Goal: Task Accomplishment & Management: Use online tool/utility

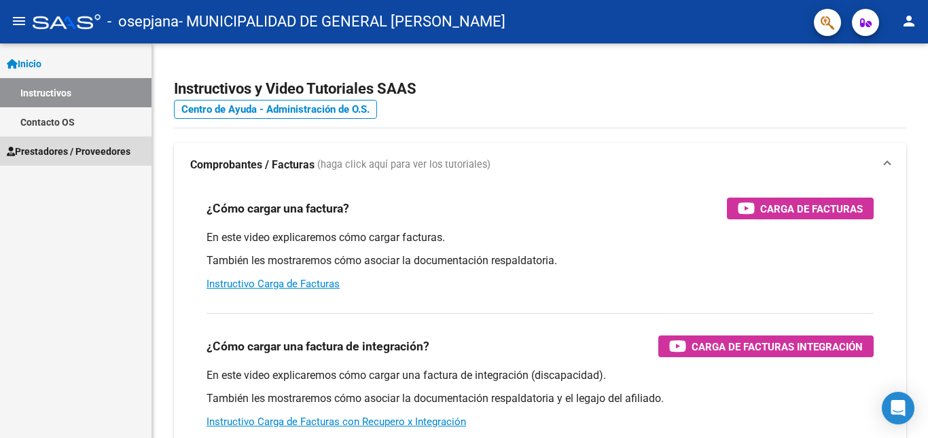
click at [98, 146] on span "Prestadores / Proveedores" at bounding box center [69, 151] width 124 height 15
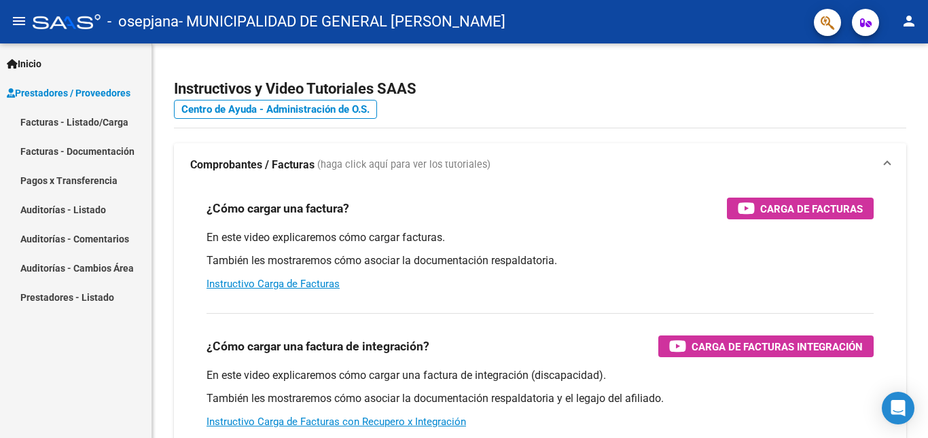
click at [75, 200] on link "Auditorías - Listado" at bounding box center [75, 209] width 151 height 29
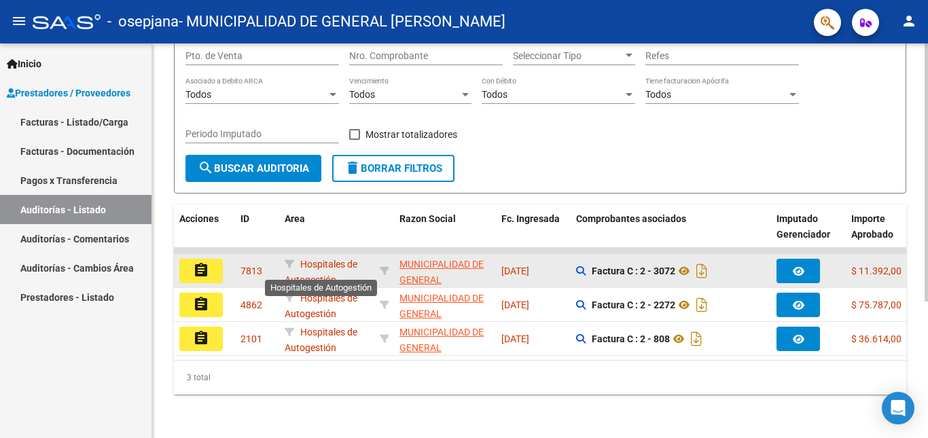
scroll to position [141, 0]
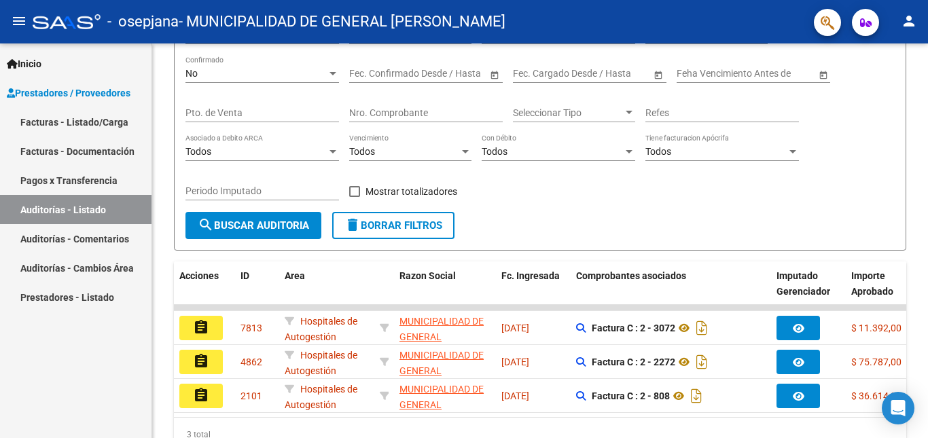
click at [95, 236] on link "Auditorías - Comentarios" at bounding box center [75, 238] width 151 height 29
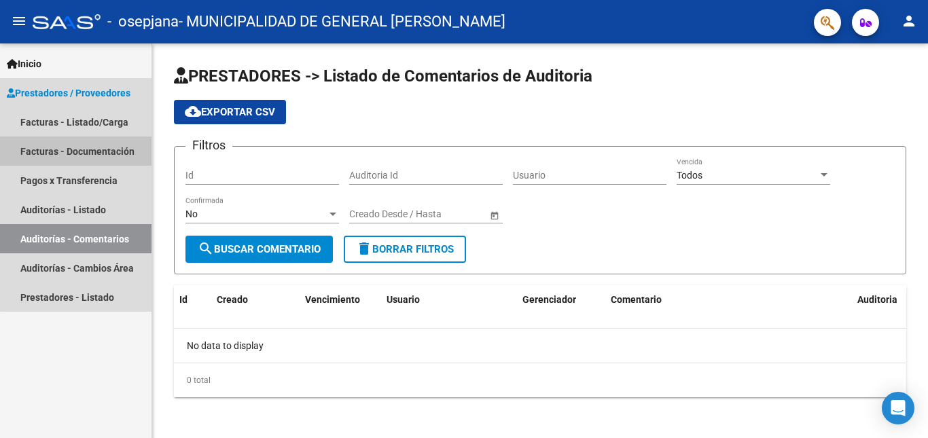
click at [82, 158] on link "Facturas - Documentación" at bounding box center [75, 150] width 151 height 29
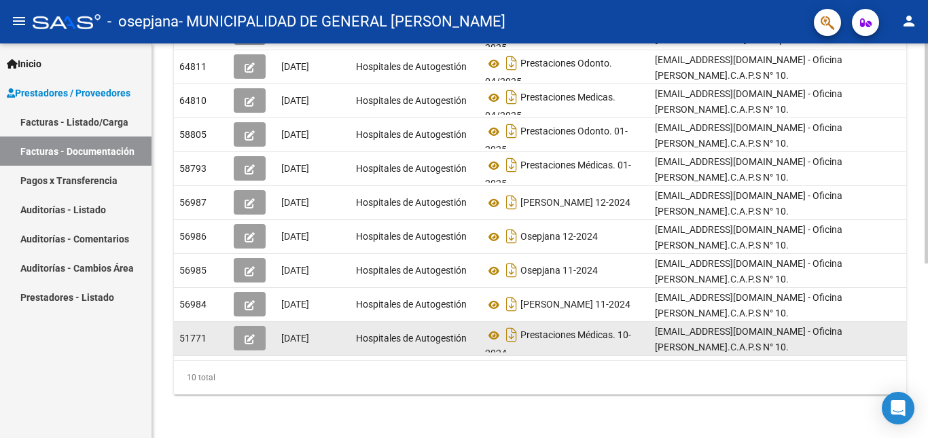
scroll to position [9, 0]
click at [247, 334] on icon "button" at bounding box center [249, 339] width 10 height 10
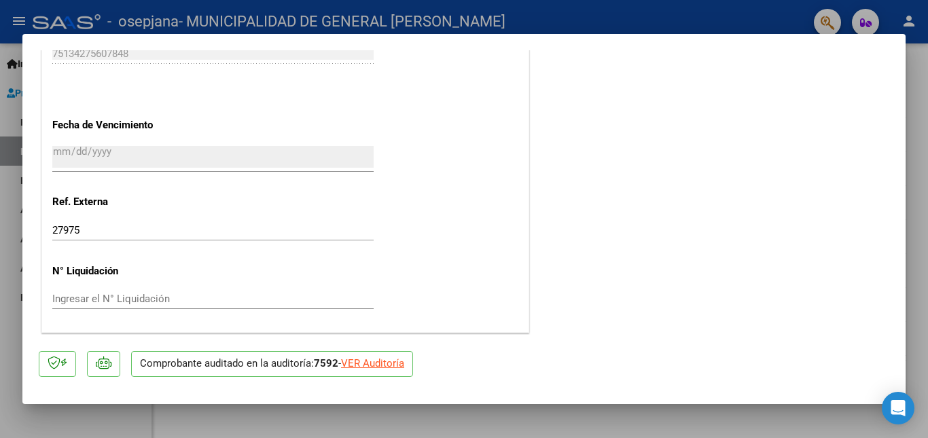
scroll to position [750, 0]
click at [349, 364] on div "VER Auditoría" at bounding box center [372, 364] width 63 height 16
type input "$ 0,00"
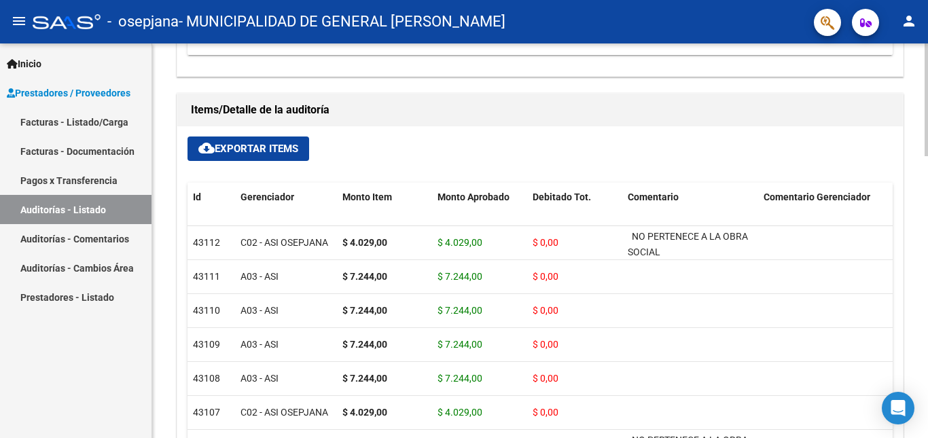
click at [224, 148] on span "cloud_download Exportar Items" at bounding box center [248, 149] width 100 height 12
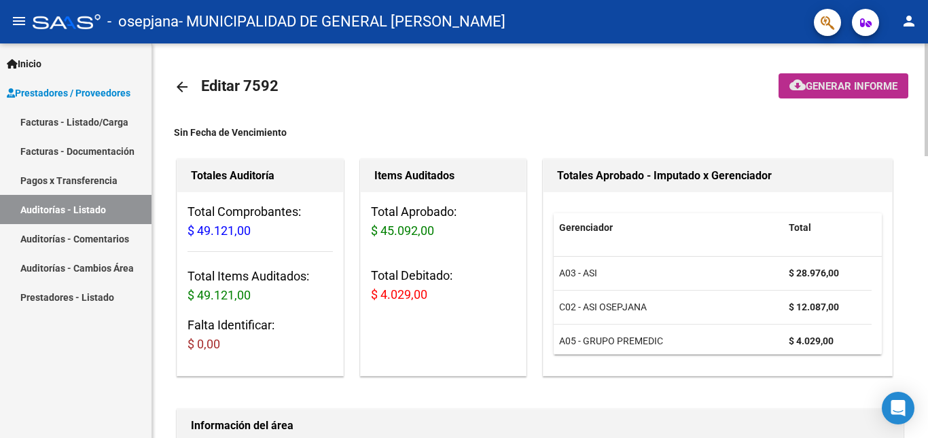
click at [826, 88] on span "Generar informe" at bounding box center [851, 86] width 92 height 12
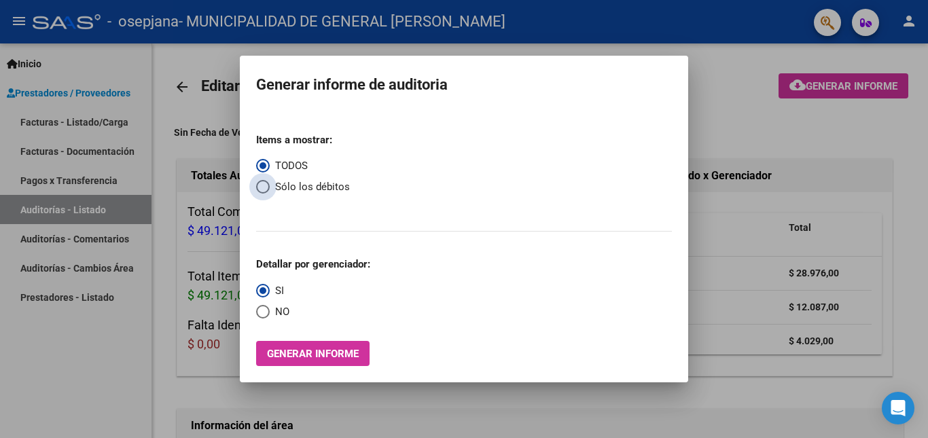
click at [300, 183] on span "Sólo los débitos" at bounding box center [310, 187] width 80 height 16
click at [270, 183] on input "Sólo los débitos" at bounding box center [263, 187] width 14 height 14
radio input "true"
click at [309, 350] on span "Generar informe" at bounding box center [313, 354] width 92 height 12
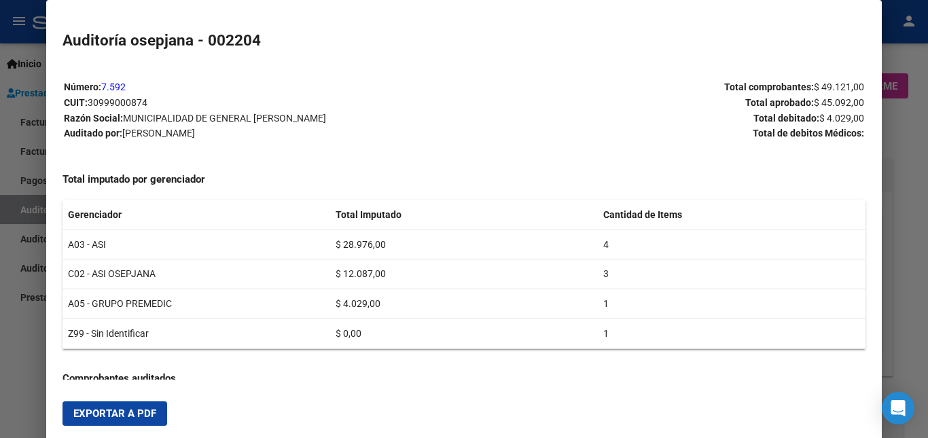
click at [160, 413] on button "Exportar a PDF" at bounding box center [114, 413] width 105 height 24
click at [911, 84] on div at bounding box center [464, 219] width 928 height 438
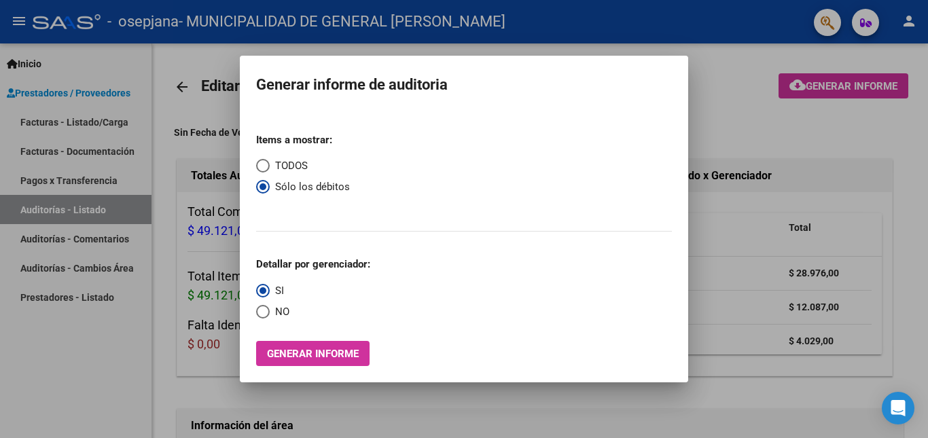
click at [754, 97] on div at bounding box center [464, 219] width 928 height 438
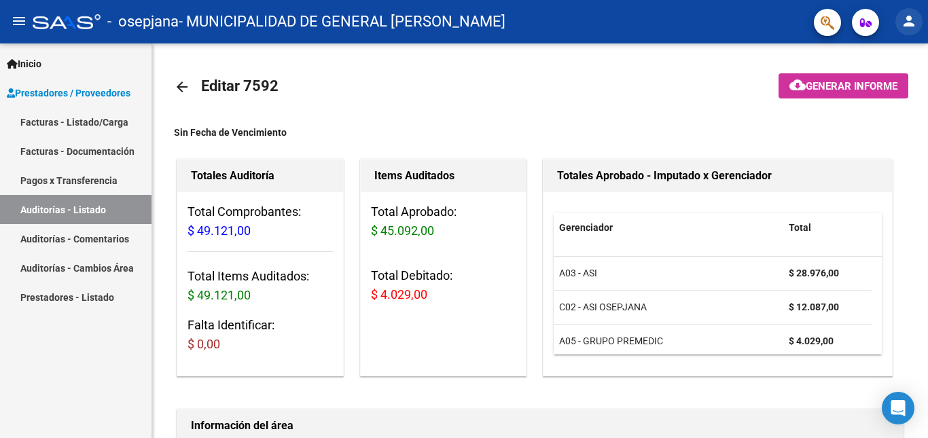
click at [913, 21] on mat-icon "person" at bounding box center [908, 21] width 16 height 16
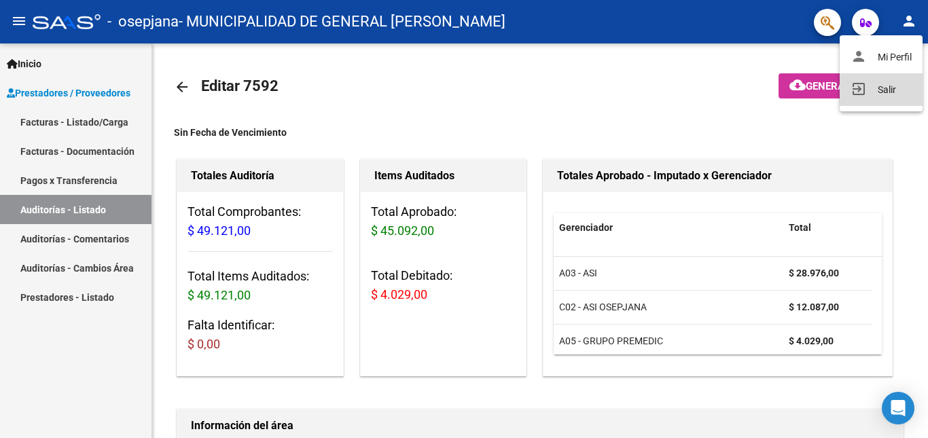
click at [868, 98] on button "exit_to_app Salir" at bounding box center [880, 89] width 83 height 33
